Goal: Find specific page/section: Find specific page/section

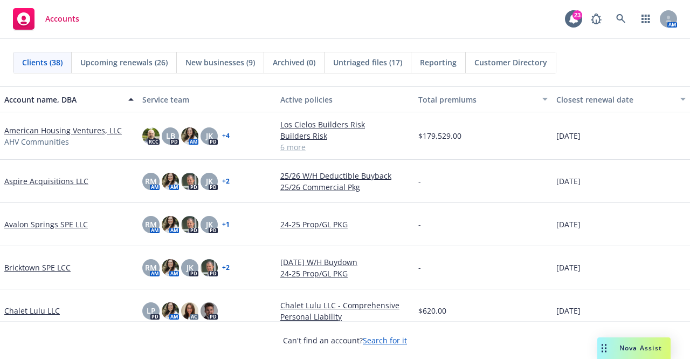
click at [21, 184] on link "Aspire Acquisitions LLC" at bounding box center [46, 180] width 84 height 11
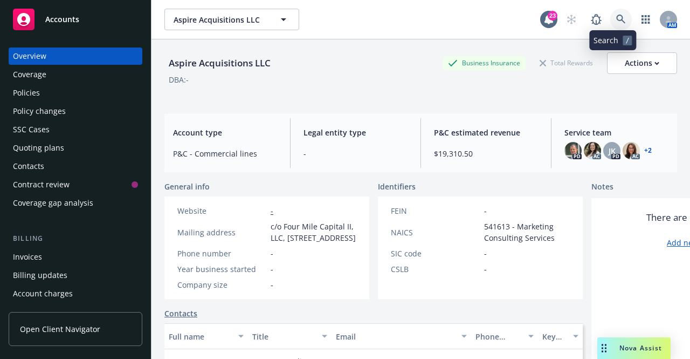
click at [616, 22] on icon at bounding box center [621, 20] width 10 height 10
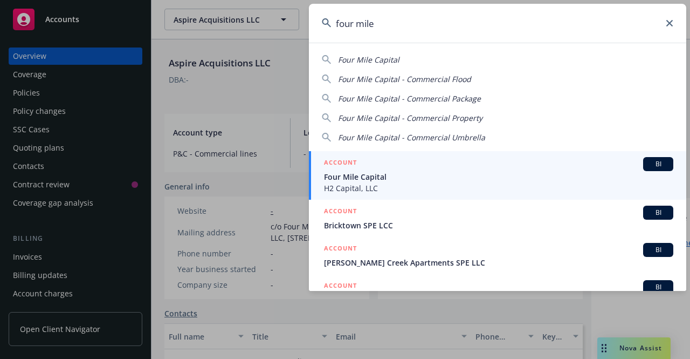
type input "four mile"
click at [377, 184] on span "H2 Capital, LLC" at bounding box center [498, 187] width 349 height 11
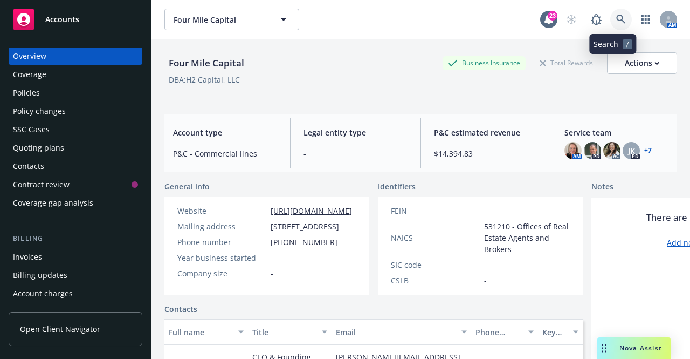
click at [616, 15] on icon at bounding box center [620, 19] width 9 height 9
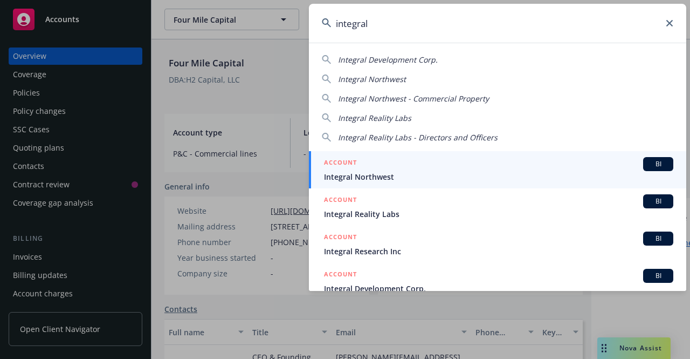
type input "integral"
click at [374, 175] on span "Integral Northwest" at bounding box center [498, 176] width 349 height 11
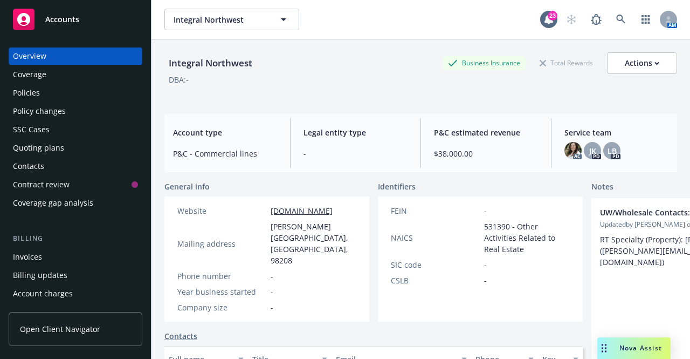
click at [53, 90] on div "Policies" at bounding box center [75, 92] width 125 height 17
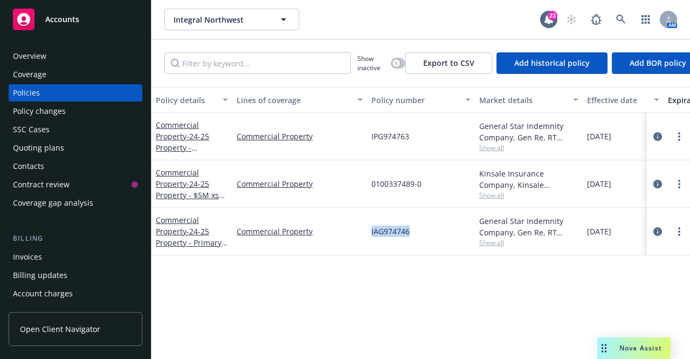
drag, startPoint x: 412, startPoint y: 229, endPoint x: 366, endPoint y: 234, distance: 46.1
click at [366, 234] on div "Commercial Property - 24-25 Property - Primary $5M Commercial Property IAG97474…" at bounding box center [672, 231] width 1041 height 47
copy div "IAG974746"
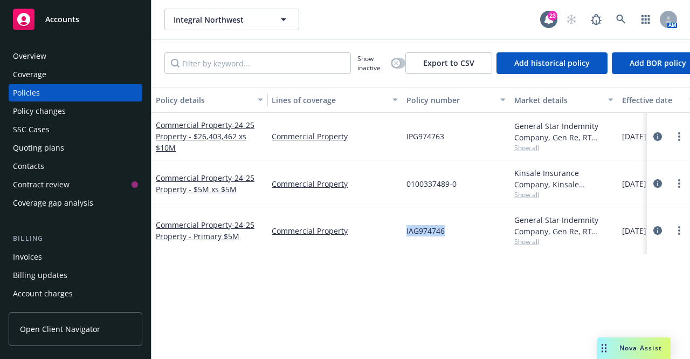
drag, startPoint x: 231, startPoint y: 98, endPoint x: 266, endPoint y: 105, distance: 35.7
click at [265, 105] on div "button" at bounding box center [261, 99] width 5 height 25
drag, startPoint x: 405, startPoint y: 186, endPoint x: 459, endPoint y: 183, distance: 54.5
click at [459, 183] on div "0100337489-0" at bounding box center [456, 183] width 108 height 47
copy span "0100337489-0"
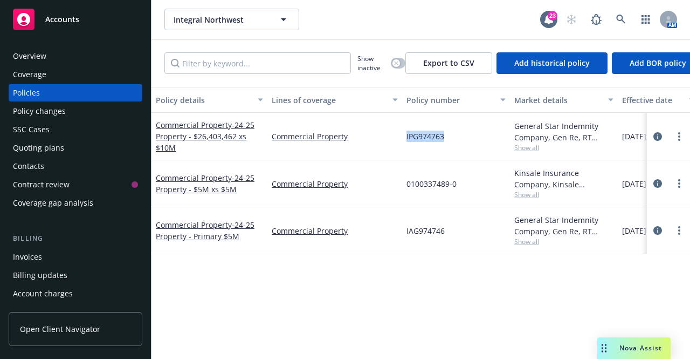
drag, startPoint x: 403, startPoint y: 138, endPoint x: 448, endPoint y: 138, distance: 45.3
click at [448, 138] on div "IPG974763" at bounding box center [456, 136] width 108 height 47
copy span "IPG974763"
drag, startPoint x: 193, startPoint y: 135, endPoint x: 235, endPoint y: 138, distance: 41.6
click at [235, 138] on span "- 24-25 Property - $26,403,462 xs $10M" at bounding box center [205, 136] width 99 height 33
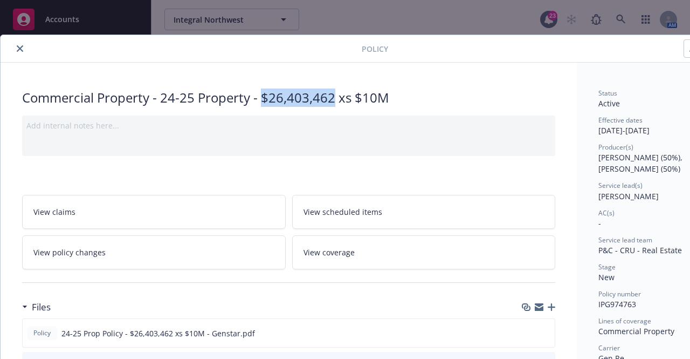
drag, startPoint x: 263, startPoint y: 99, endPoint x: 333, endPoint y: 99, distance: 70.1
click at [333, 99] on div "Commercial Property - 24-25 Property - $26,403,462 xs $10M" at bounding box center [288, 97] width 533 height 18
copy div "$26,403,462"
click at [15, 45] on button "close" at bounding box center [19, 48] width 13 height 13
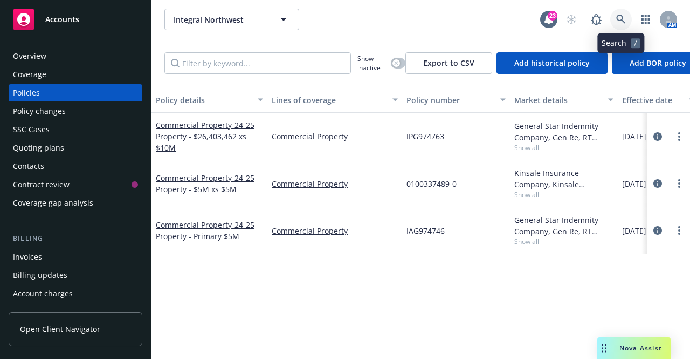
click at [623, 18] on icon at bounding box center [620, 19] width 9 height 9
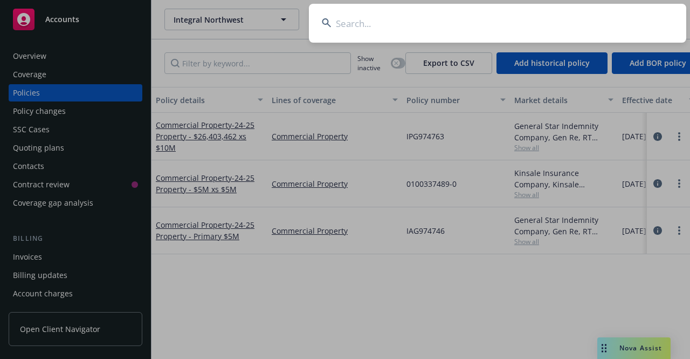
click at [623, 18] on input at bounding box center [497, 23] width 377 height 39
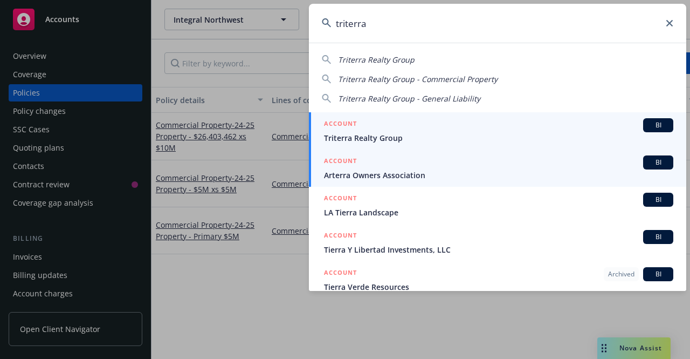
type input "triterra"
click at [413, 130] on div "ACCOUNT BI" at bounding box center [498, 125] width 349 height 14
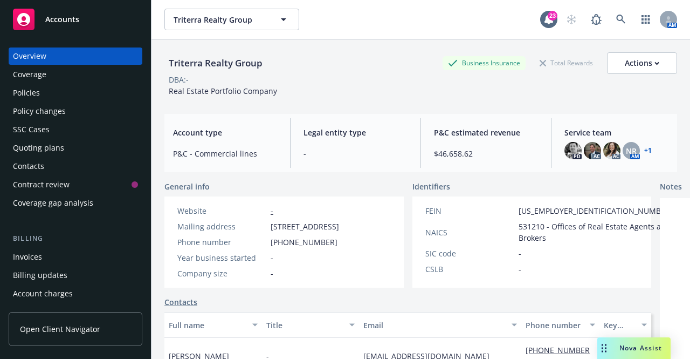
click at [83, 92] on div "Policies" at bounding box center [75, 92] width 125 height 17
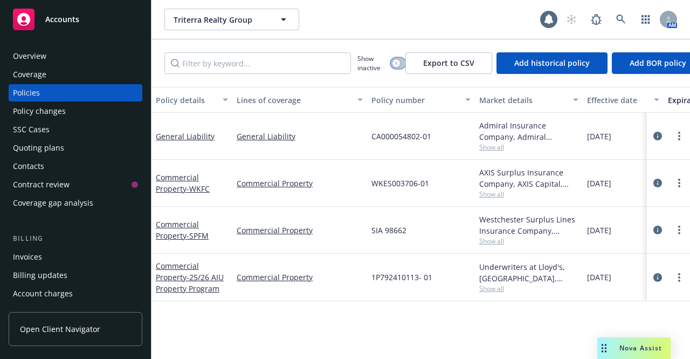
click at [401, 66] on button "button" at bounding box center [398, 63] width 15 height 11
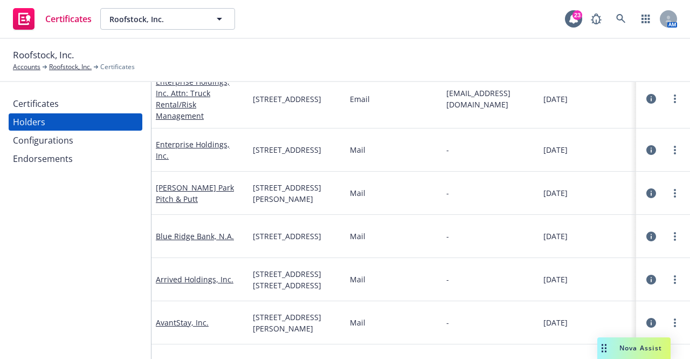
scroll to position [693, 0]
